Goal: Navigation & Orientation: Find specific page/section

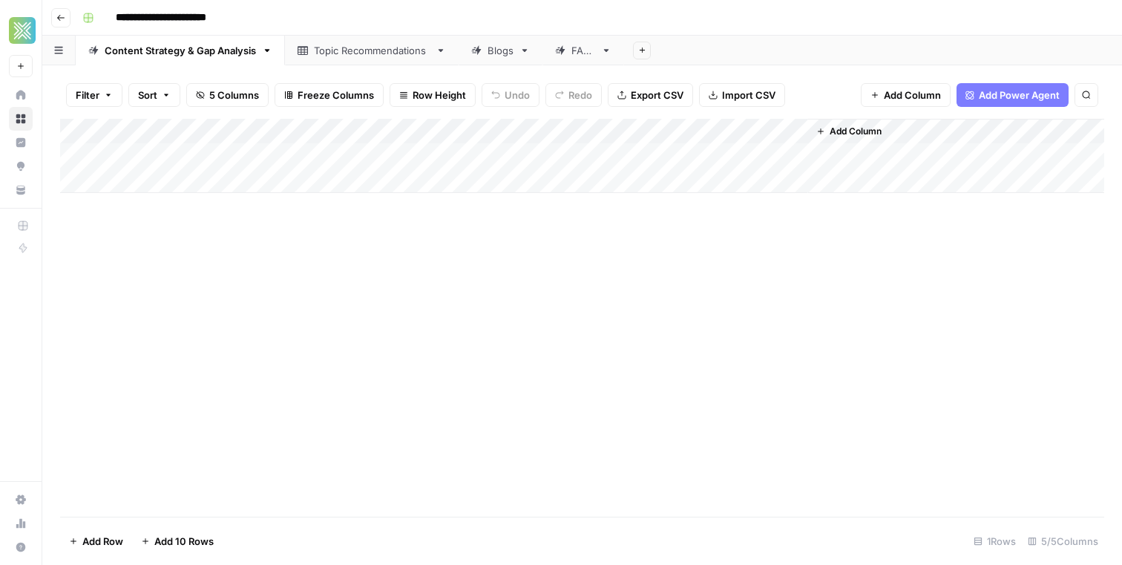
click at [569, 49] on div "FAQs" at bounding box center [575, 50] width 40 height 15
click at [487, 59] on link "Blogs" at bounding box center [501, 51] width 84 height 30
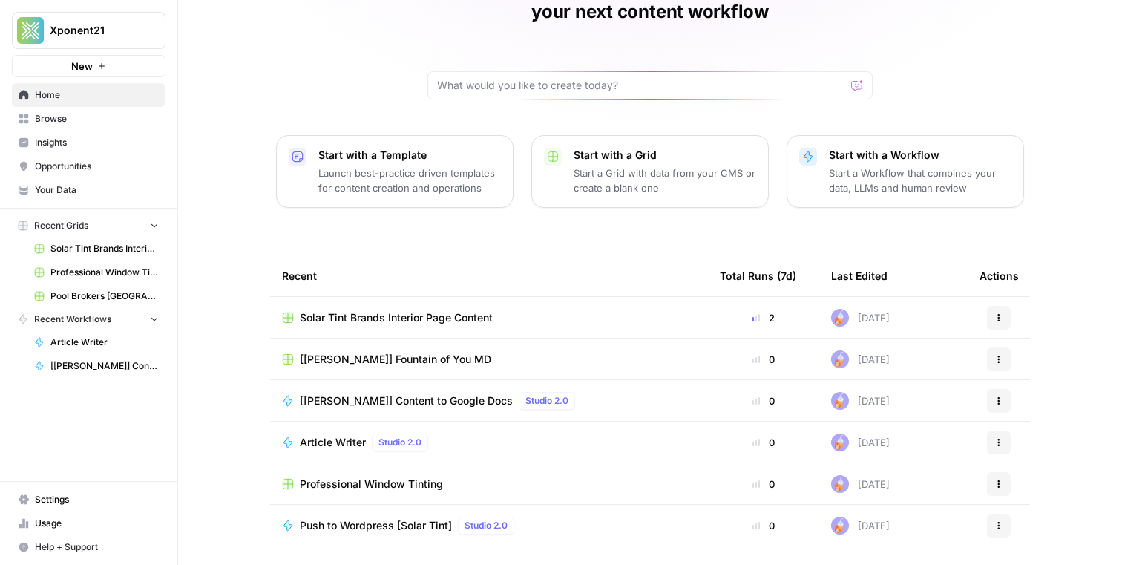
scroll to position [97, 0]
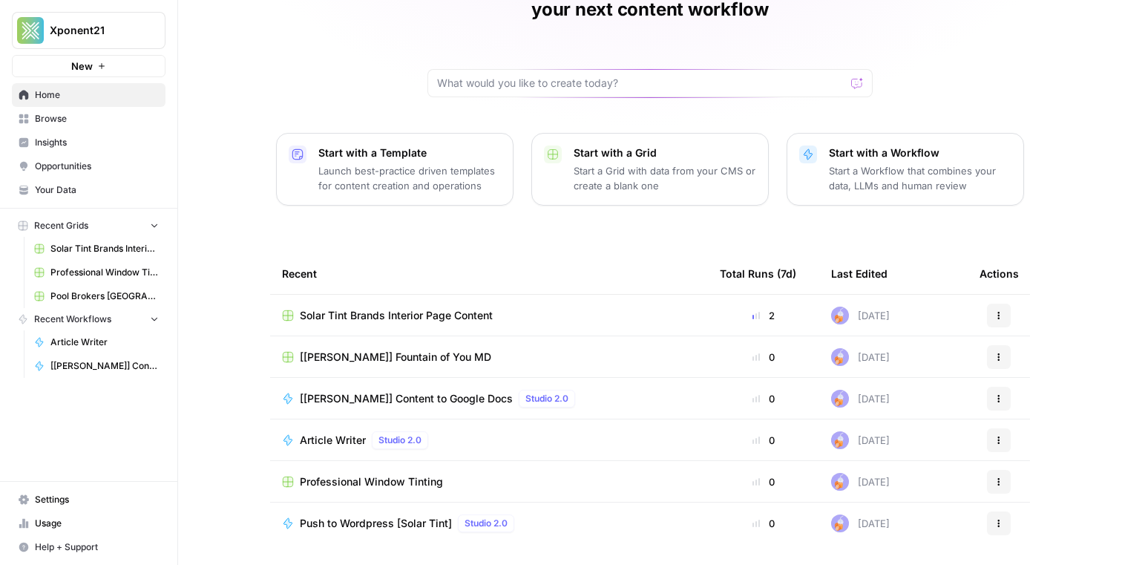
click at [428, 308] on span "Solar Tint Brands Interior Page Content" at bounding box center [396, 315] width 193 height 15
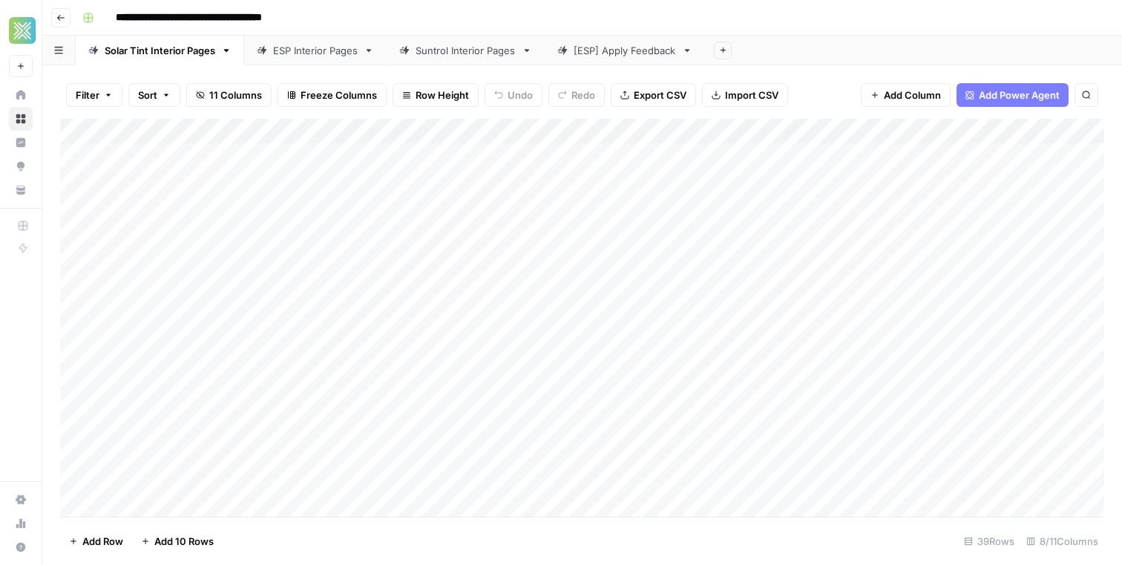
click at [62, 22] on button "Go back" at bounding box center [60, 17] width 19 height 19
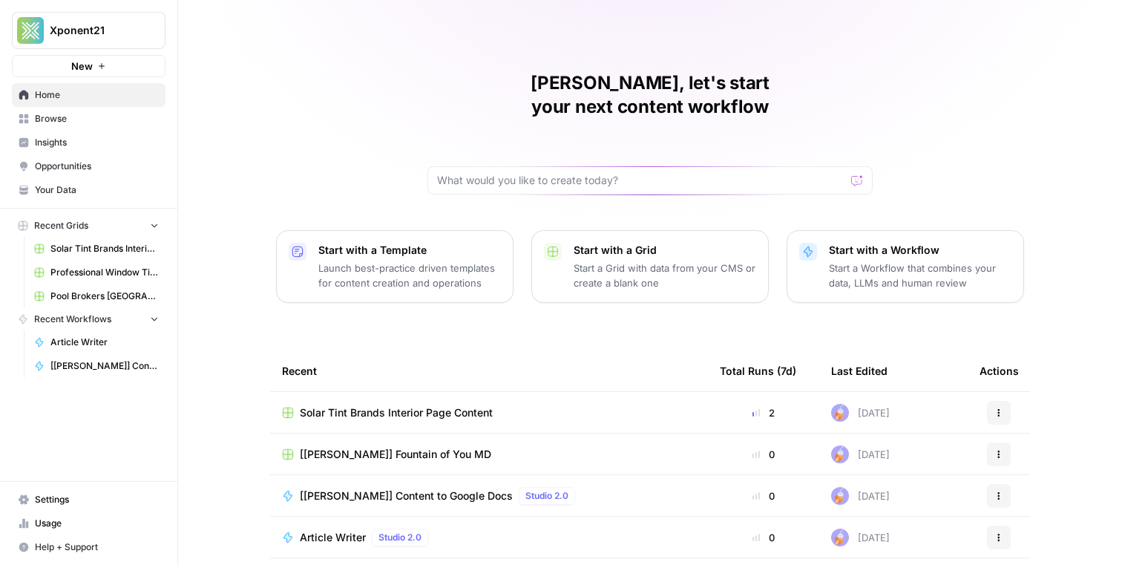
scroll to position [118, 0]
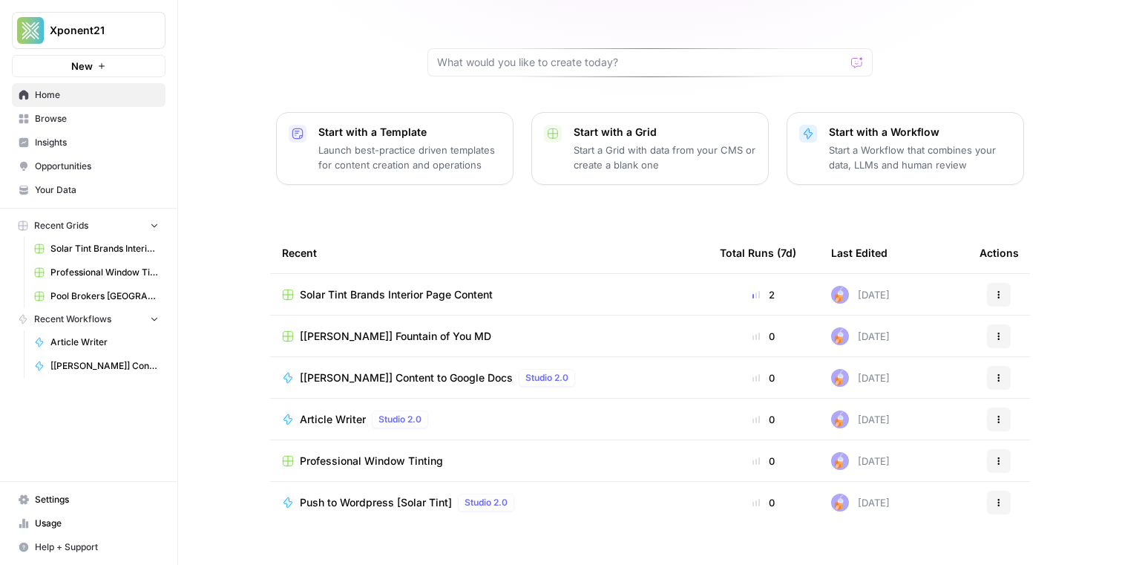
click at [76, 125] on span "Browse" at bounding box center [97, 118] width 124 height 13
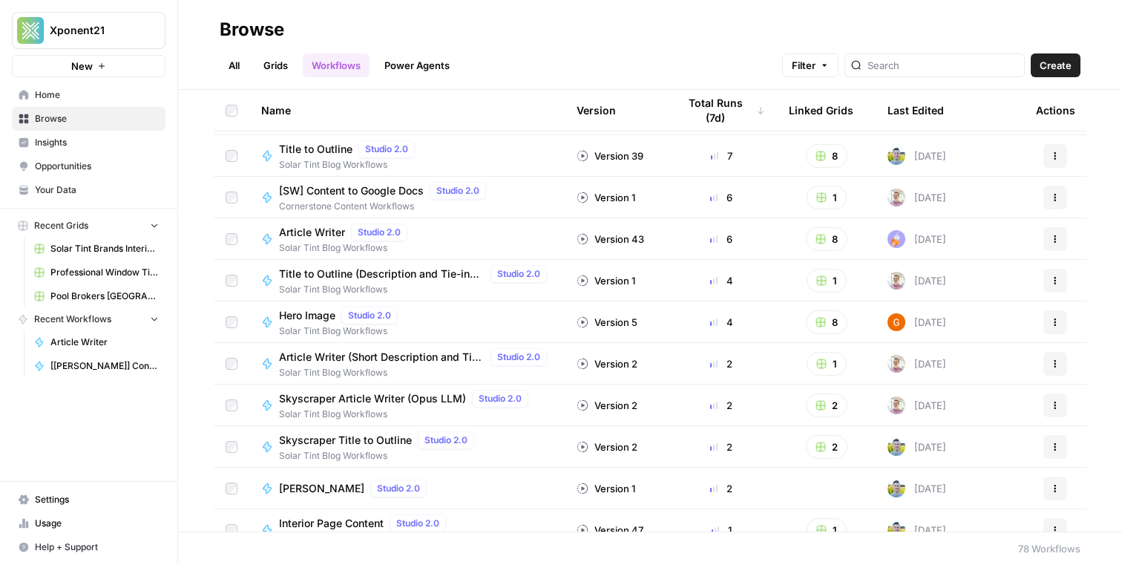
scroll to position [88, 0]
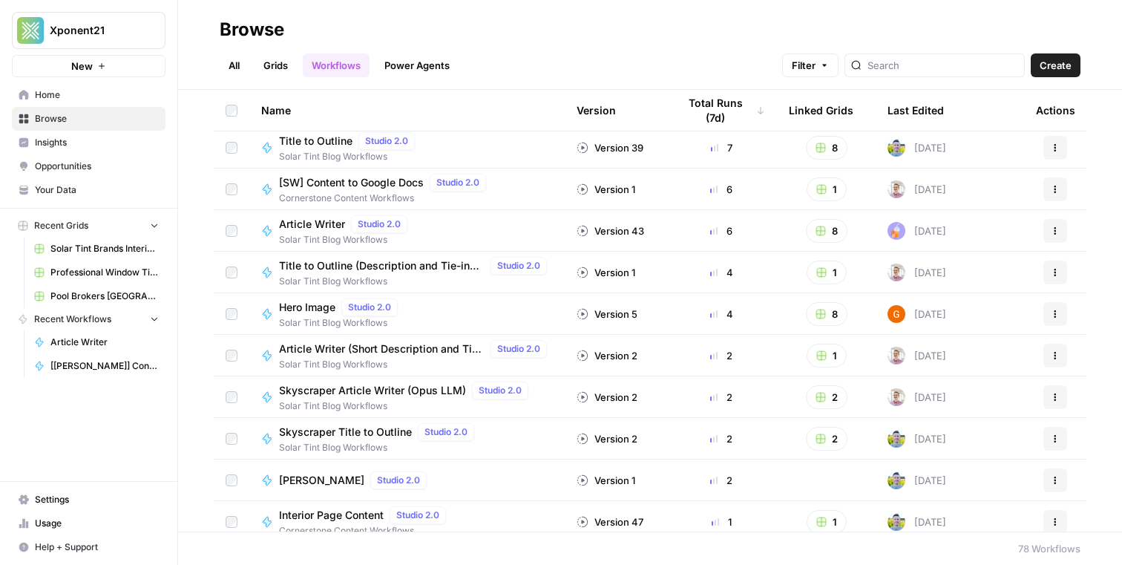
click at [271, 61] on link "Grids" at bounding box center [276, 65] width 42 height 24
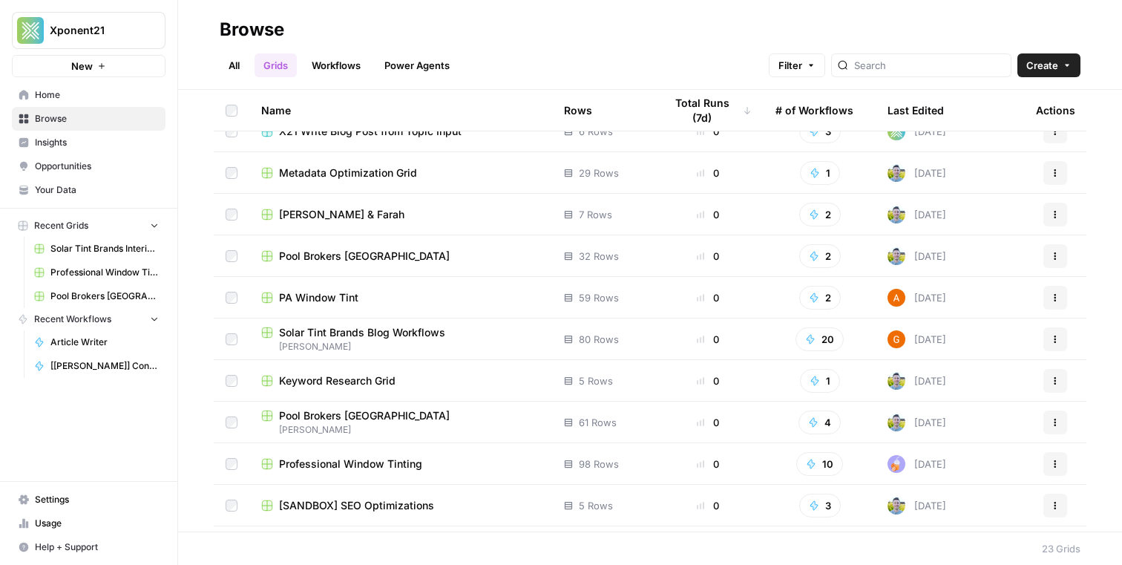
scroll to position [280, 0]
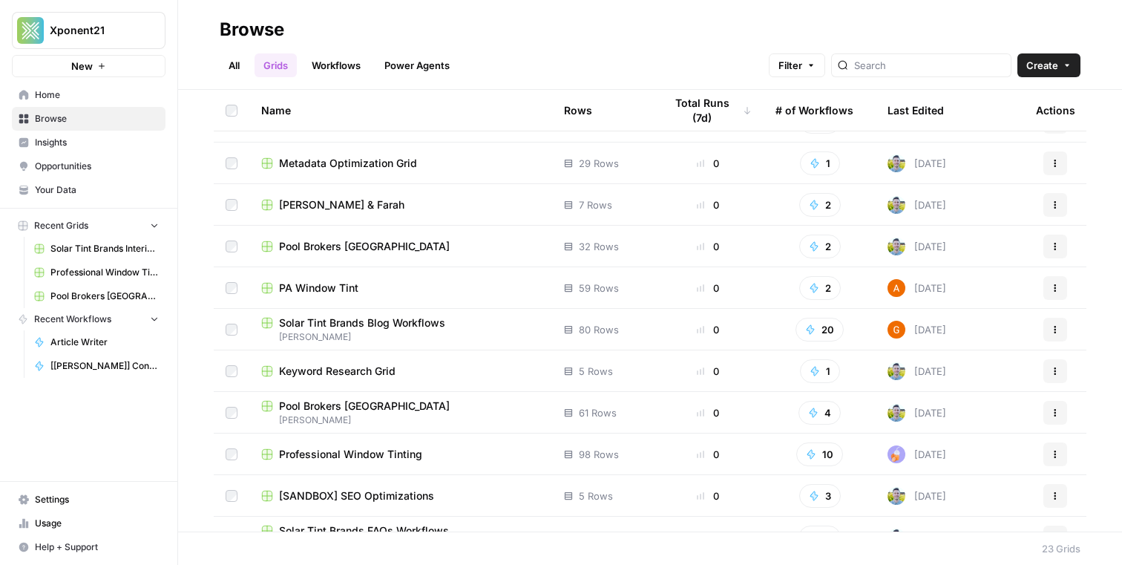
click at [370, 318] on span "Solar Tint Brands Blog Workflows" at bounding box center [362, 322] width 166 height 15
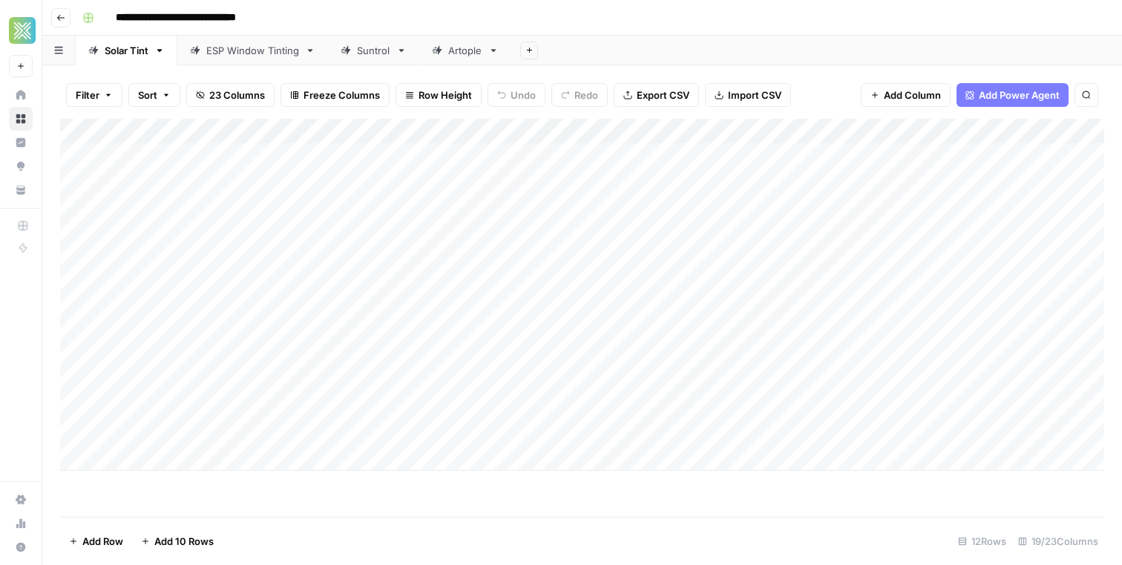
click at [236, 48] on div "ESP Window Tinting" at bounding box center [252, 50] width 93 height 15
